Goal: Download file/media

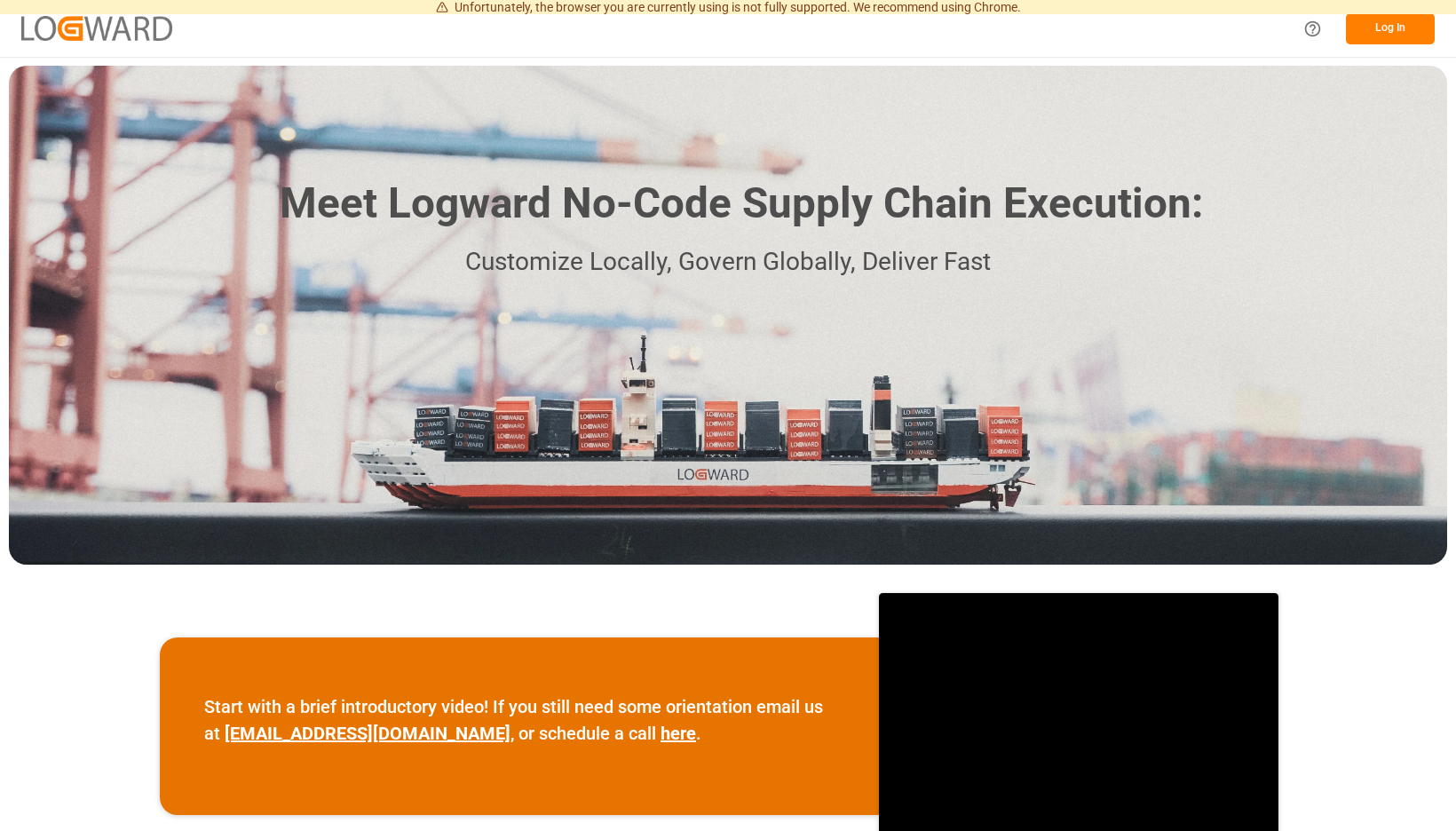
click at [1396, 27] on button "Log In" at bounding box center [1391, 29] width 89 height 31
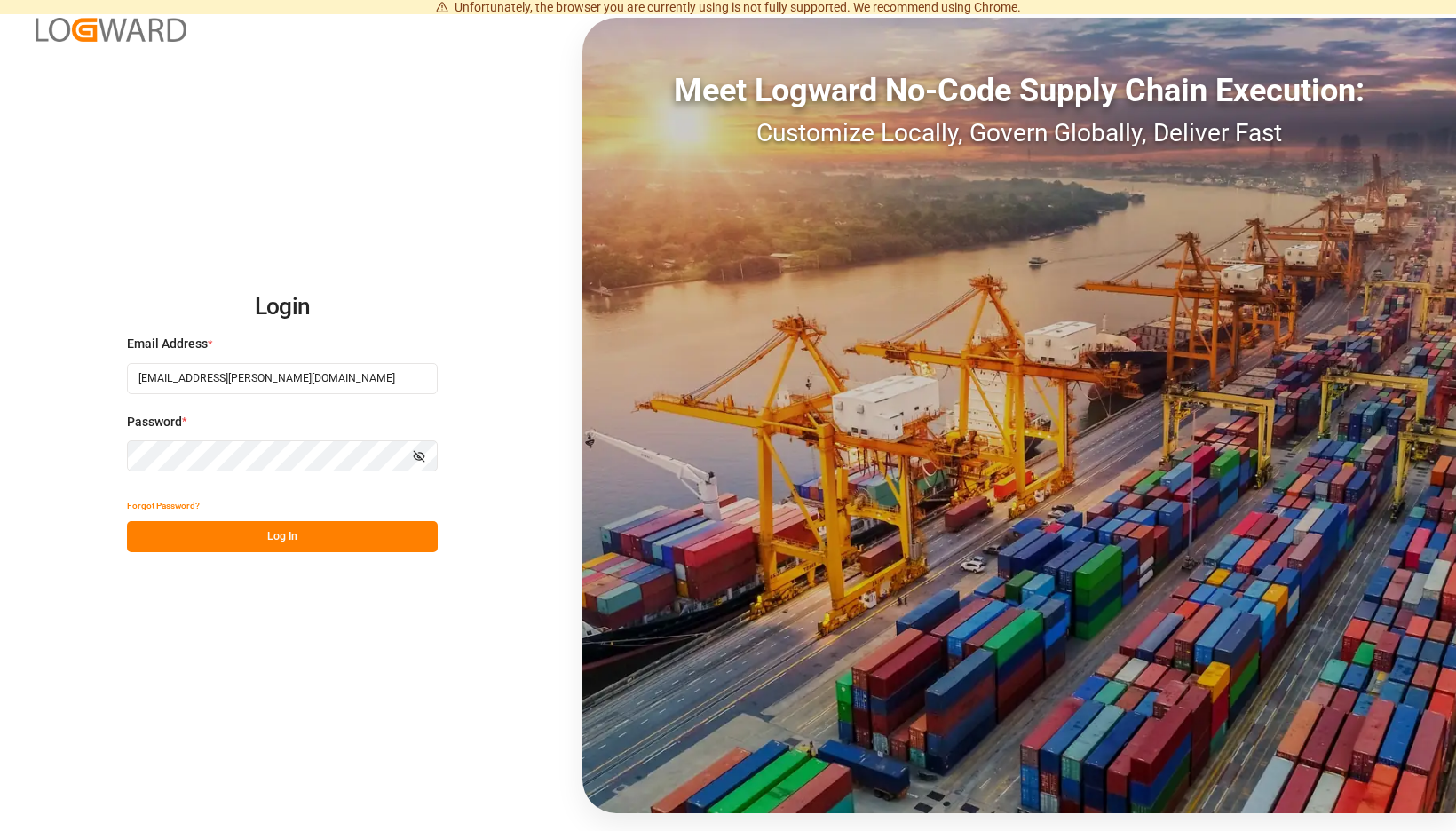
click at [438, 540] on button "Log In" at bounding box center [282, 537] width 311 height 31
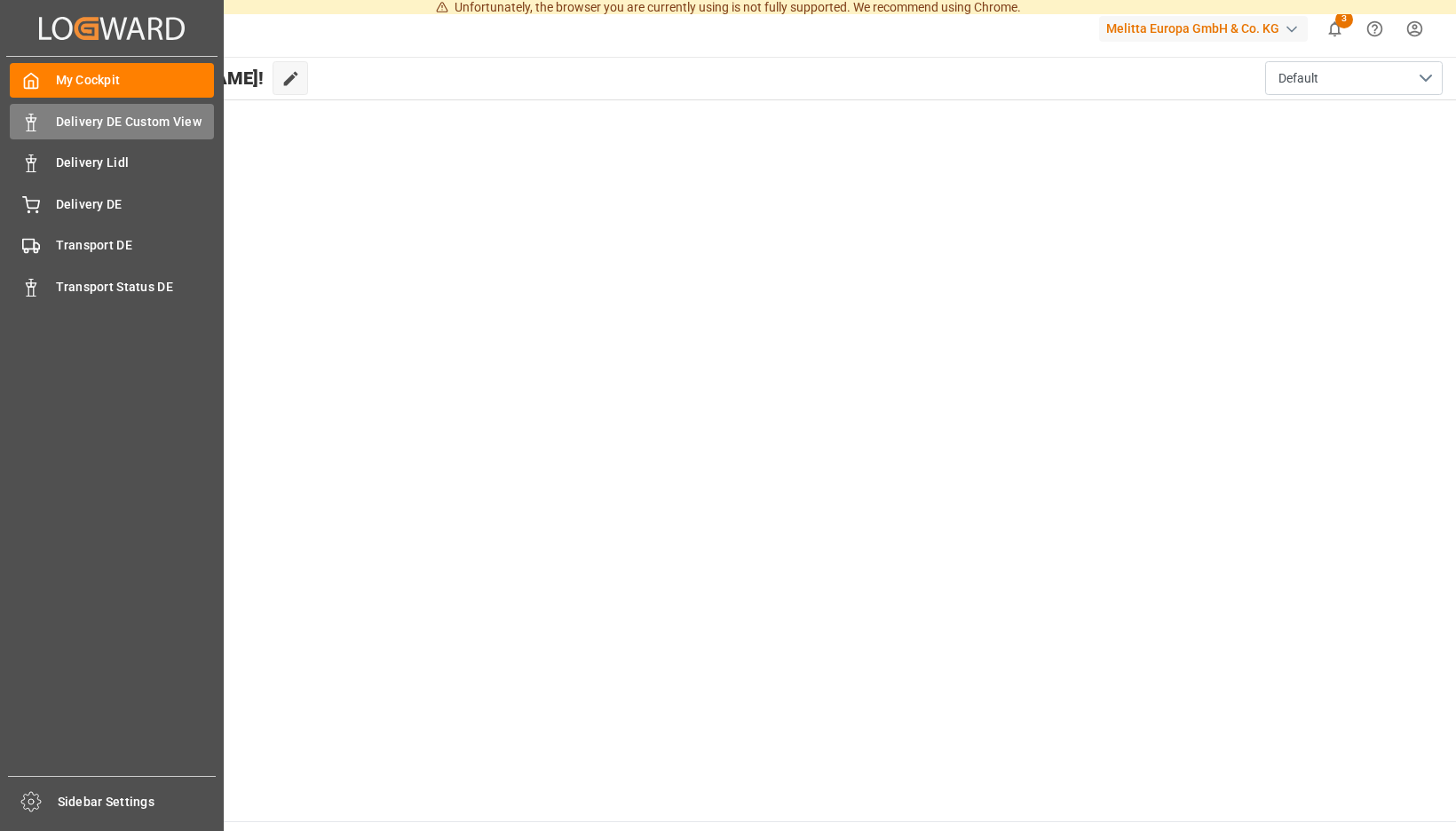
click at [50, 121] on div "Delivery DE Custom View Delivery DE Custom View" at bounding box center [112, 120] width 205 height 34
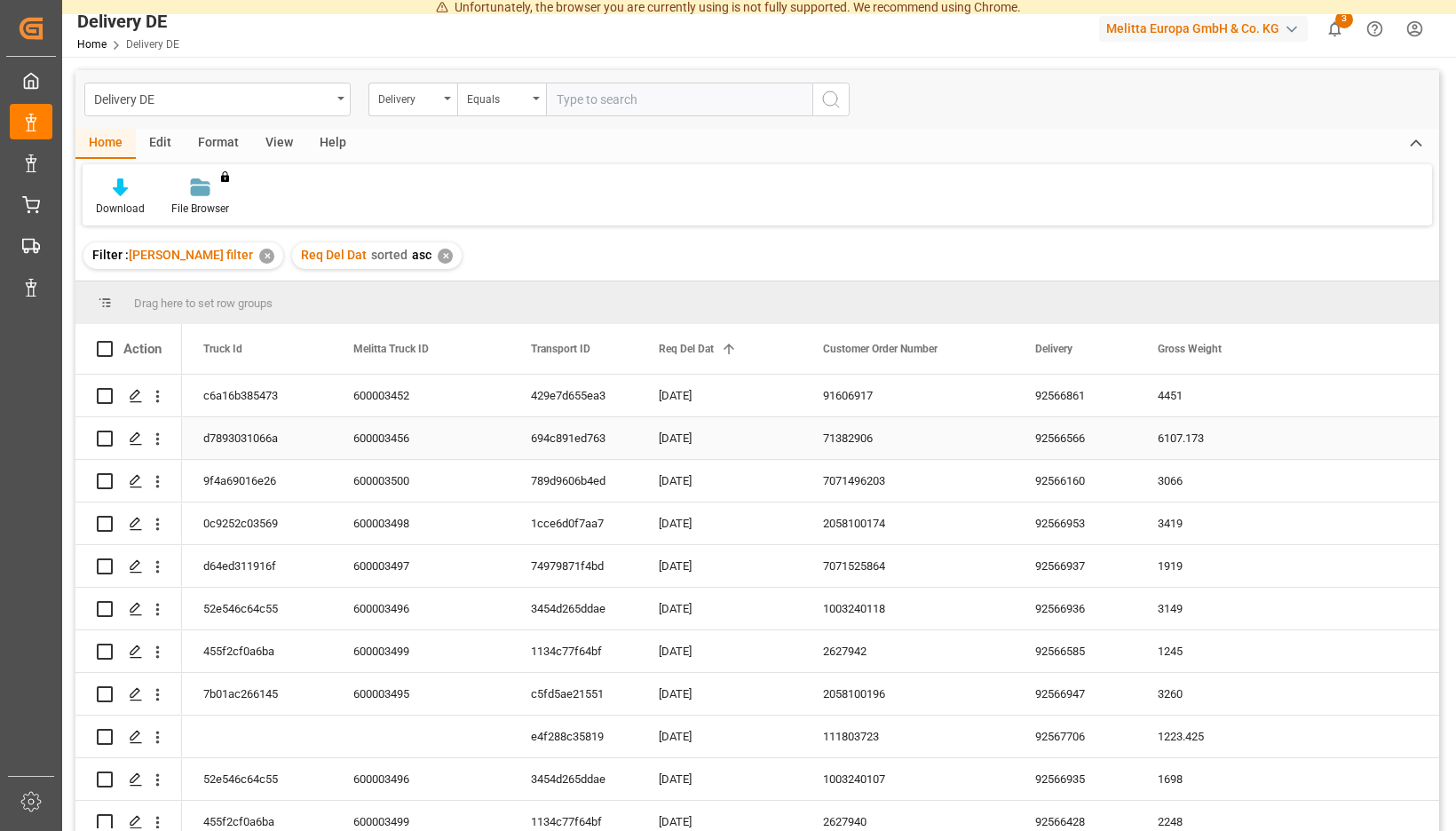
scroll to position [597, 0]
click at [158, 201] on div "Download" at bounding box center [119, 197] width 75 height 39
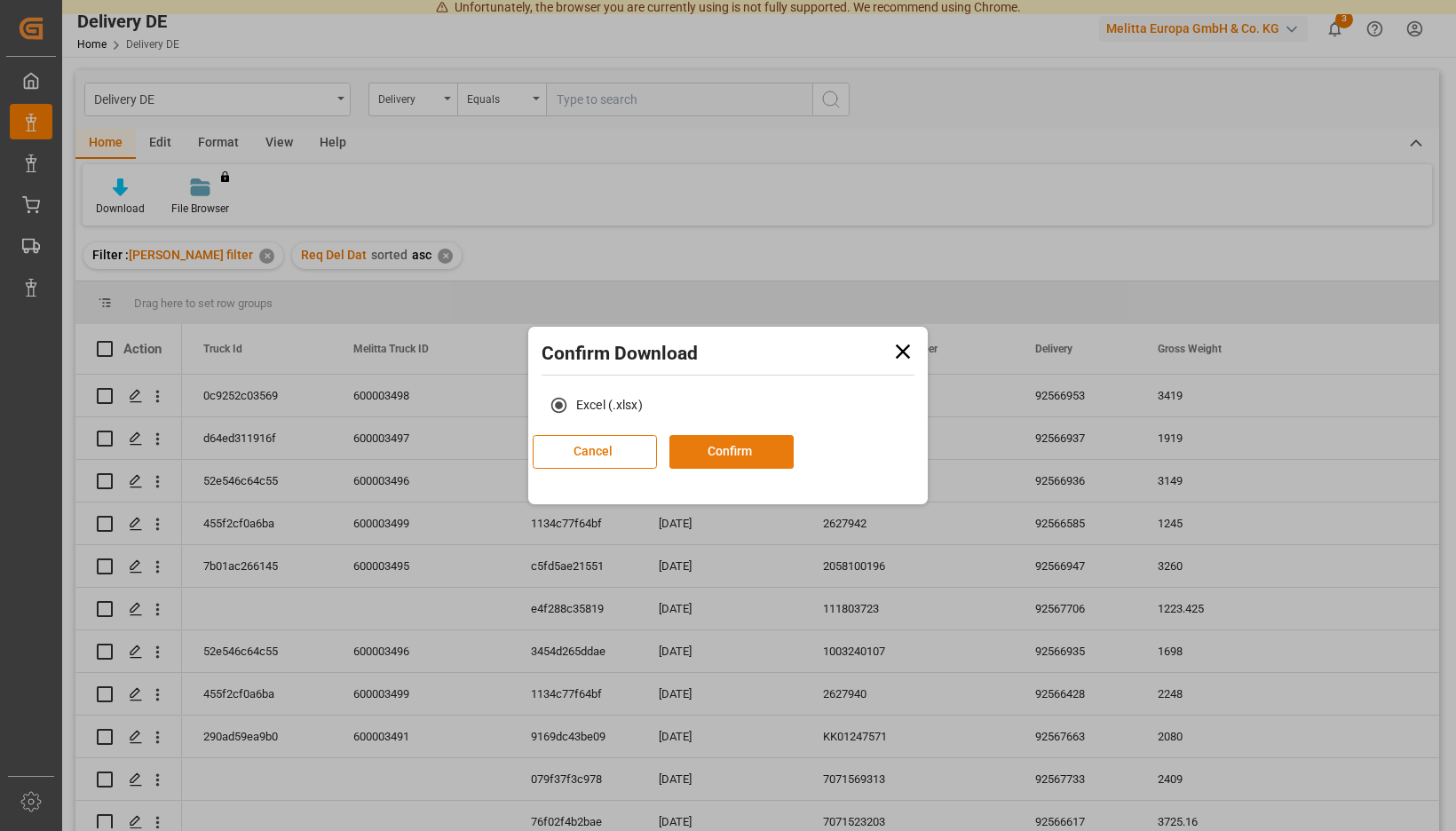
click at [759, 460] on button "Confirm" at bounding box center [732, 452] width 124 height 33
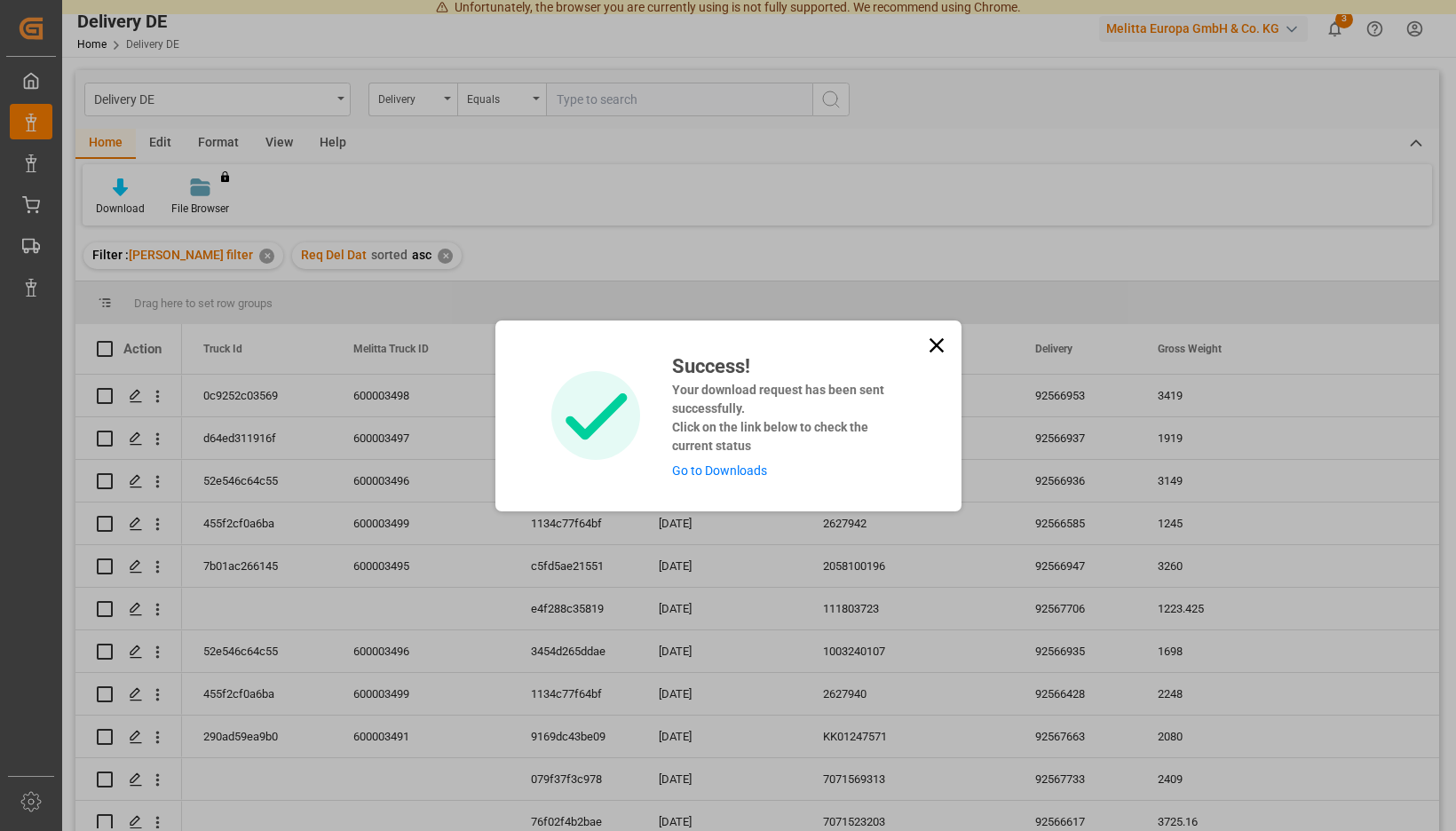
click at [728, 474] on link "Go to Downloads" at bounding box center [720, 470] width 95 height 14
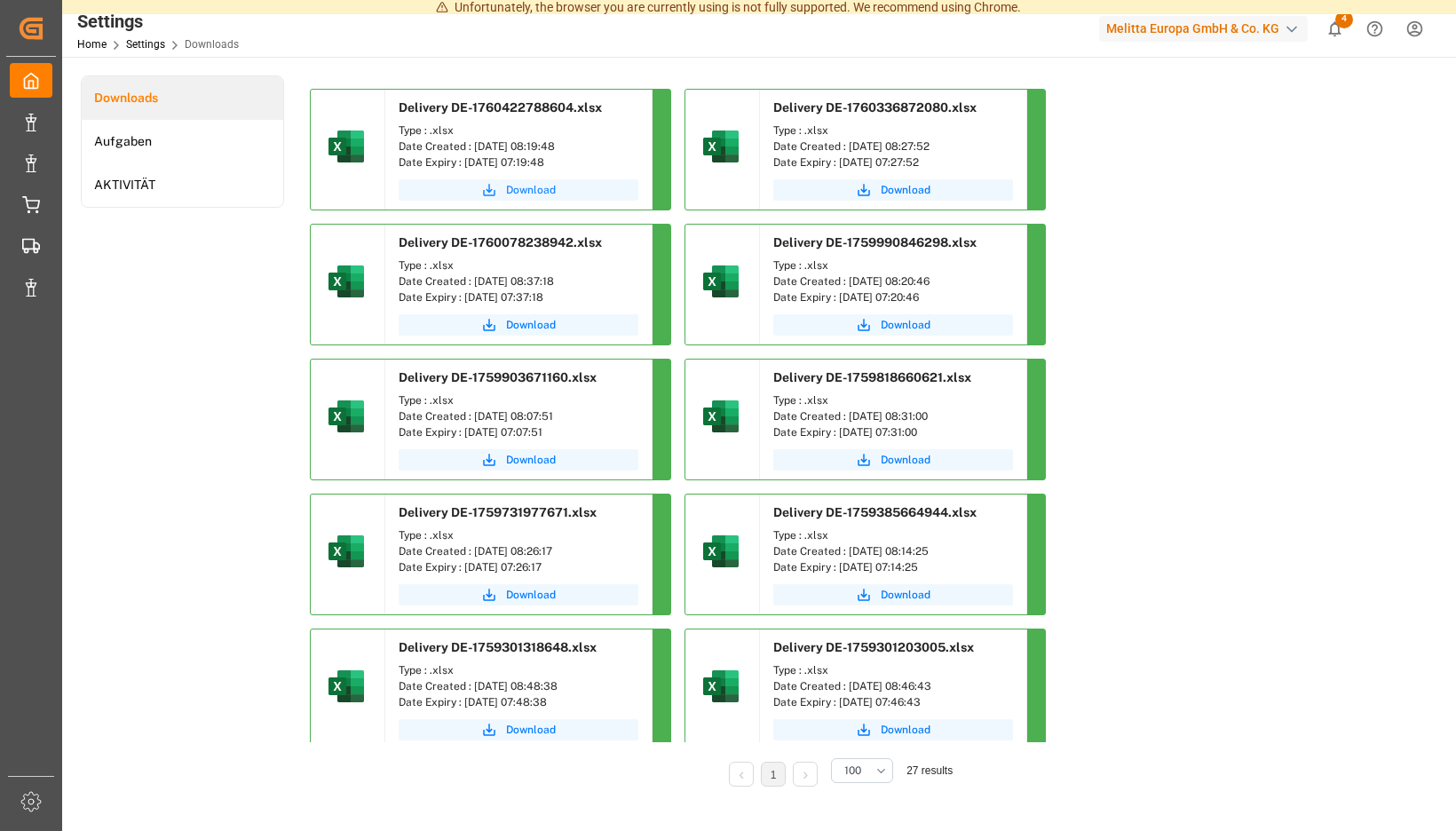
click at [556, 192] on span "Download" at bounding box center [532, 190] width 50 height 16
click at [1338, 30] on icon "show 4 new notifications" at bounding box center [1335, 29] width 12 height 15
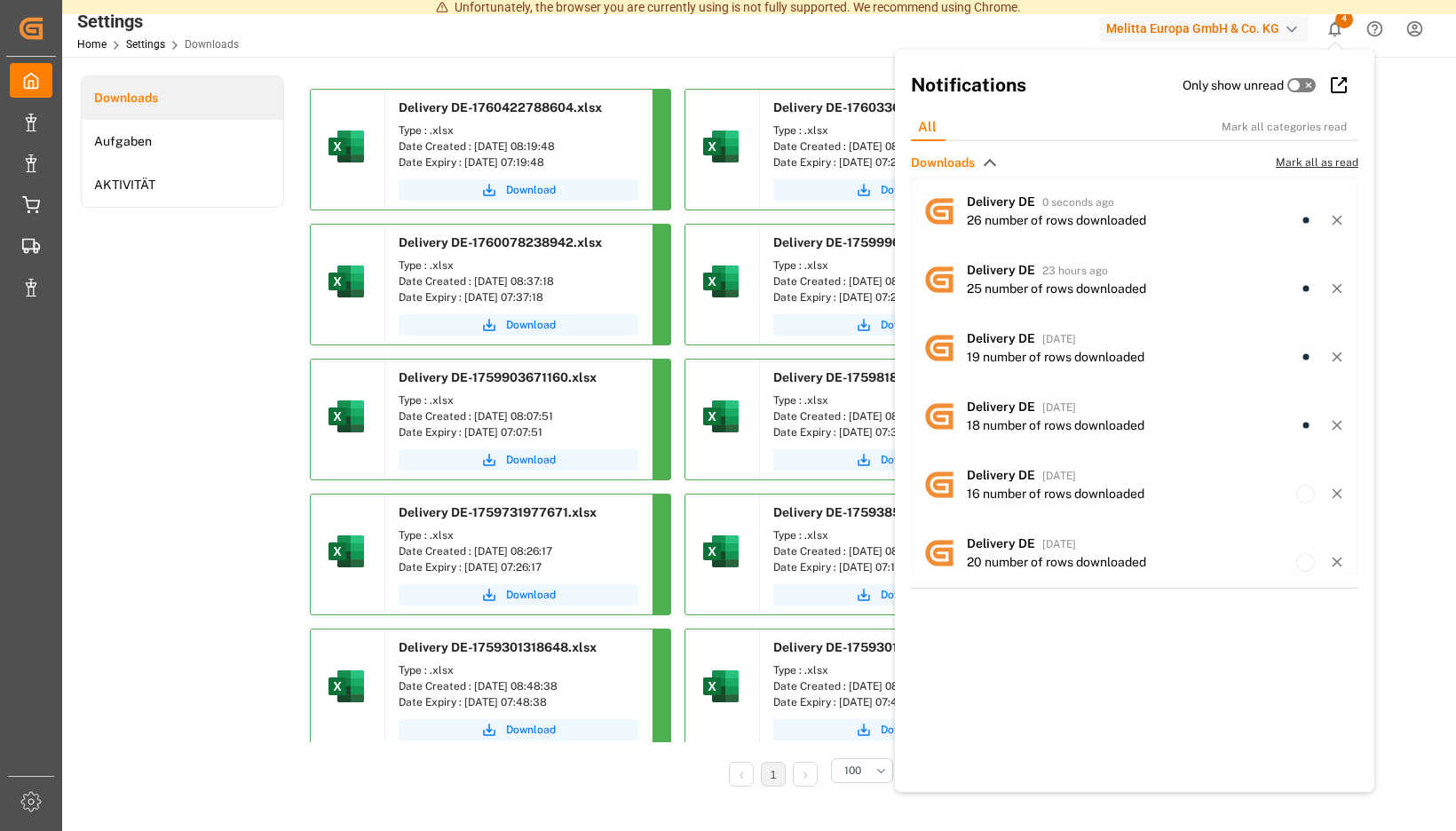
click at [1312, 165] on span "Mark all as read" at bounding box center [1317, 162] width 82 height 16
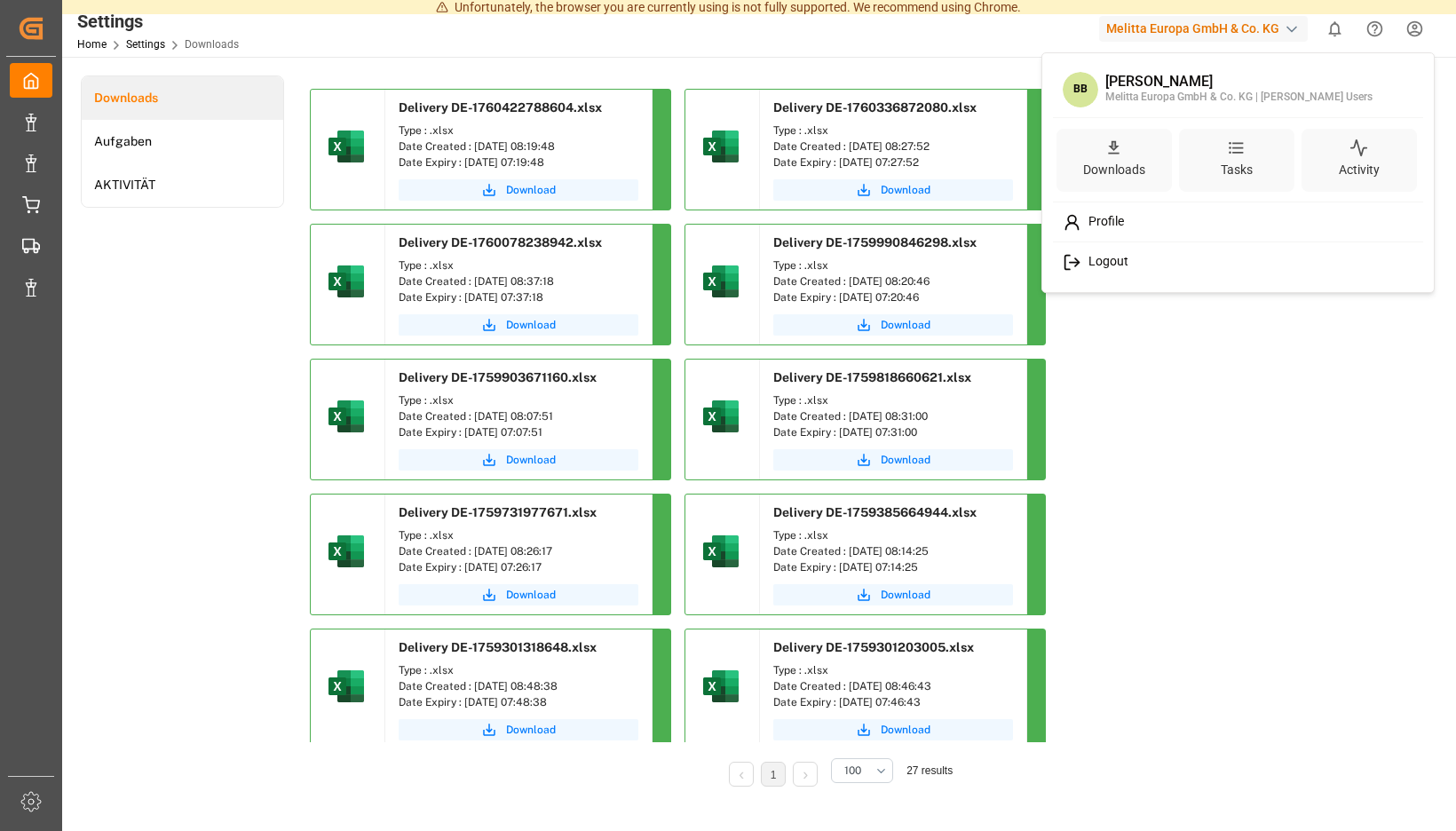
click at [1110, 263] on span "Logout" at bounding box center [1105, 261] width 47 height 16
